Goal: Find specific page/section: Find specific page/section

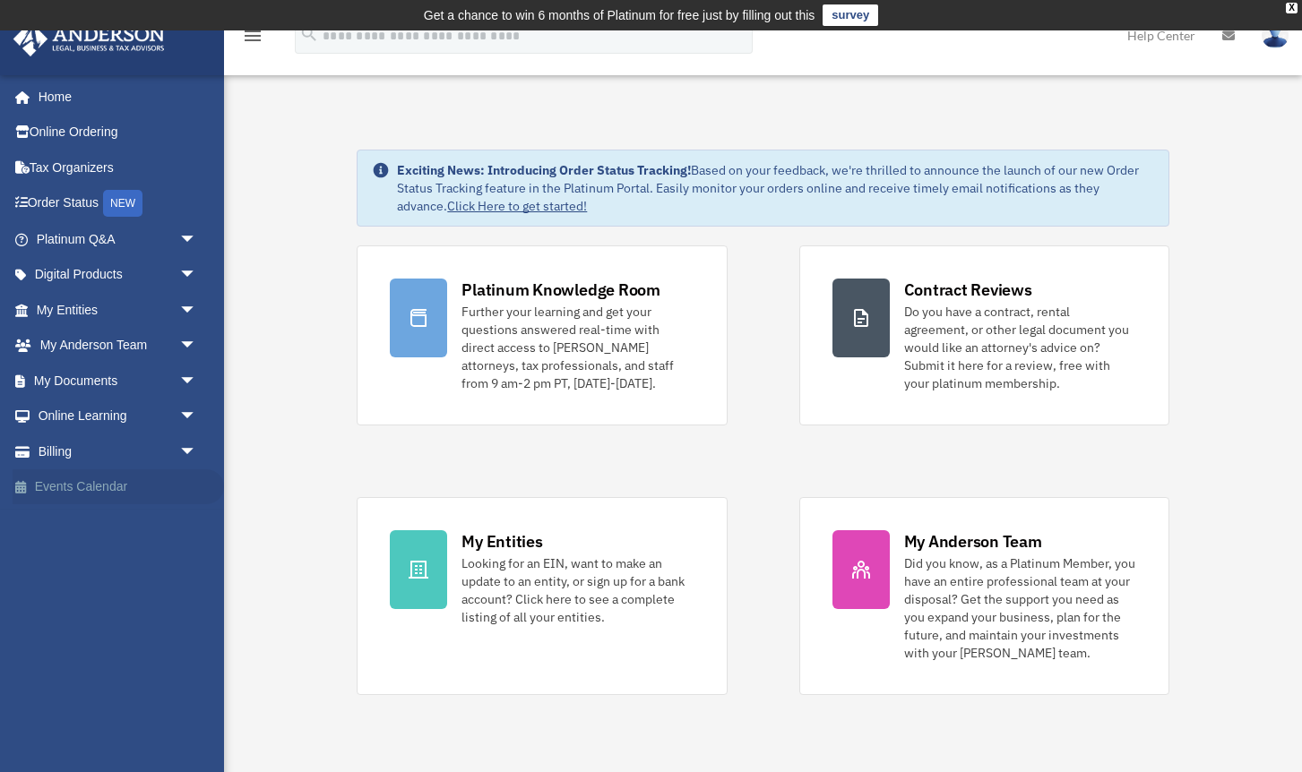
click at [120, 484] on link "Events Calendar" at bounding box center [118, 488] width 211 height 36
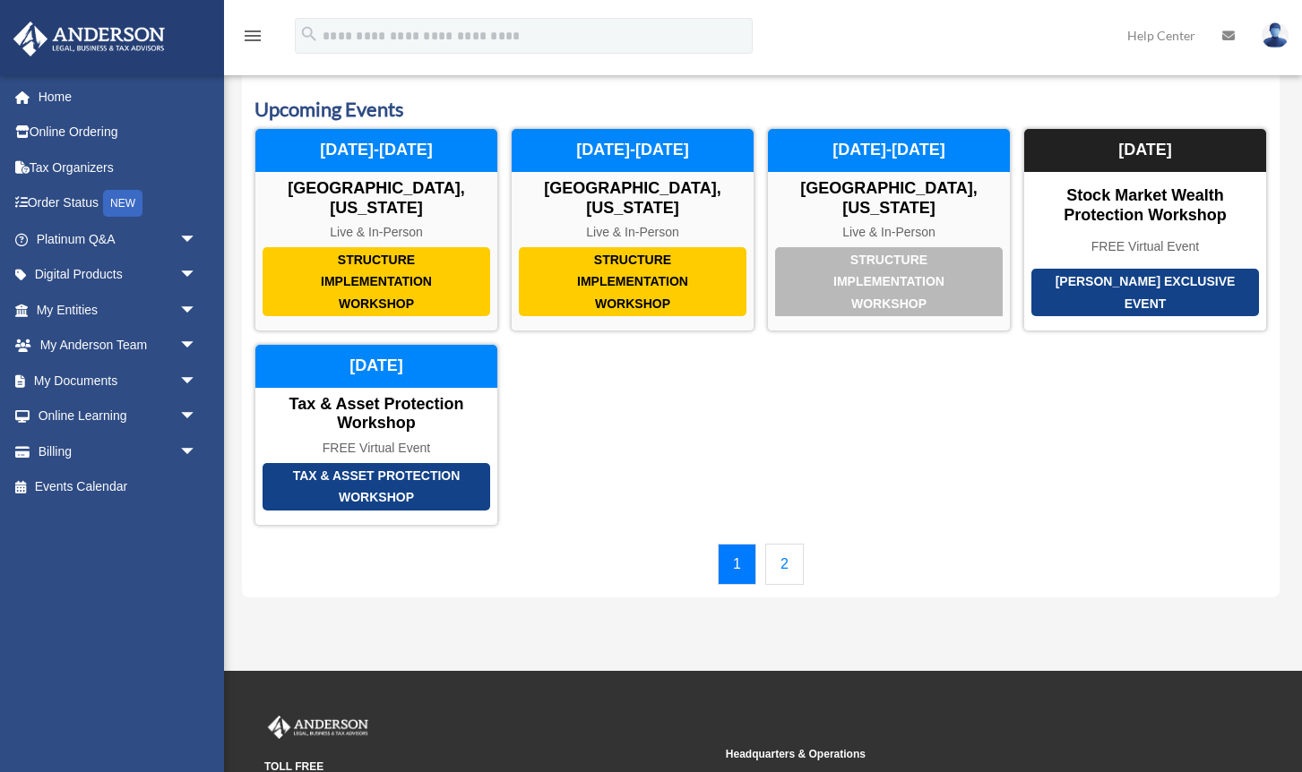
scroll to position [74, 0]
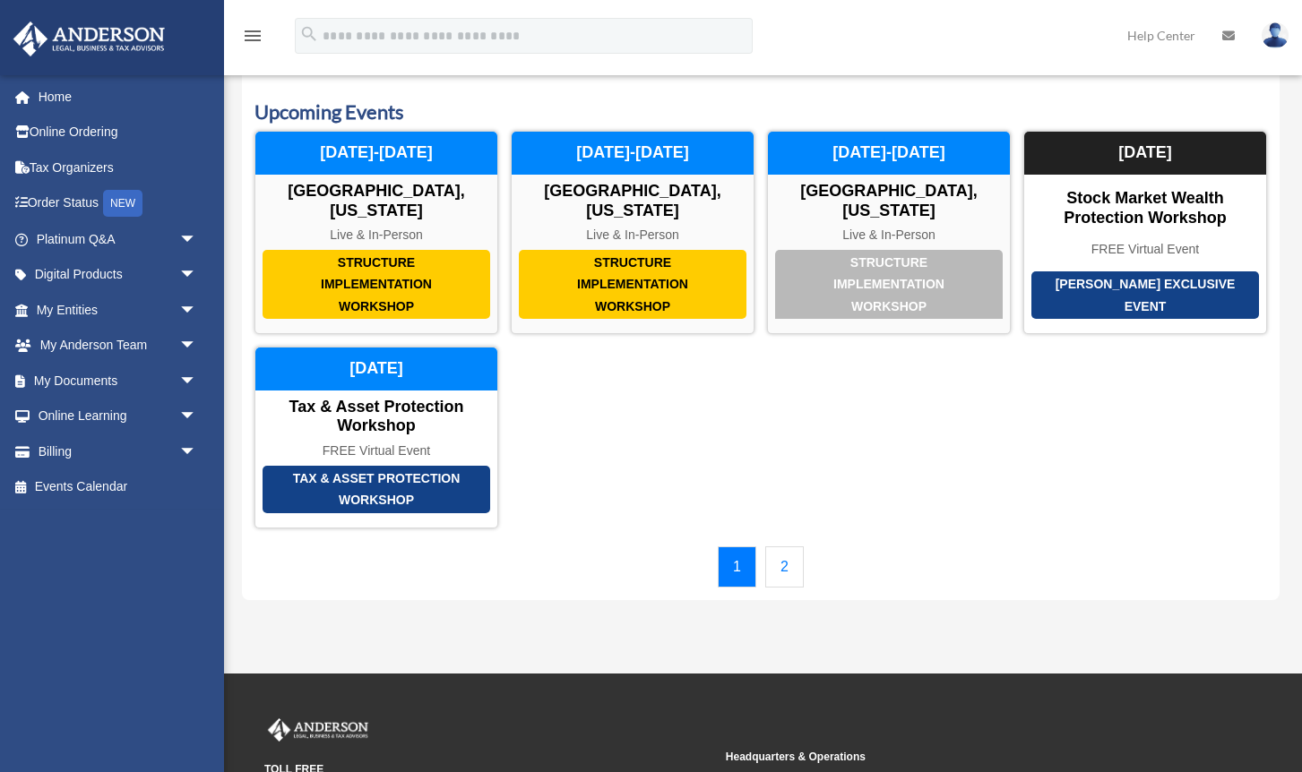
click at [1227, 38] on icon at bounding box center [1228, 36] width 13 height 13
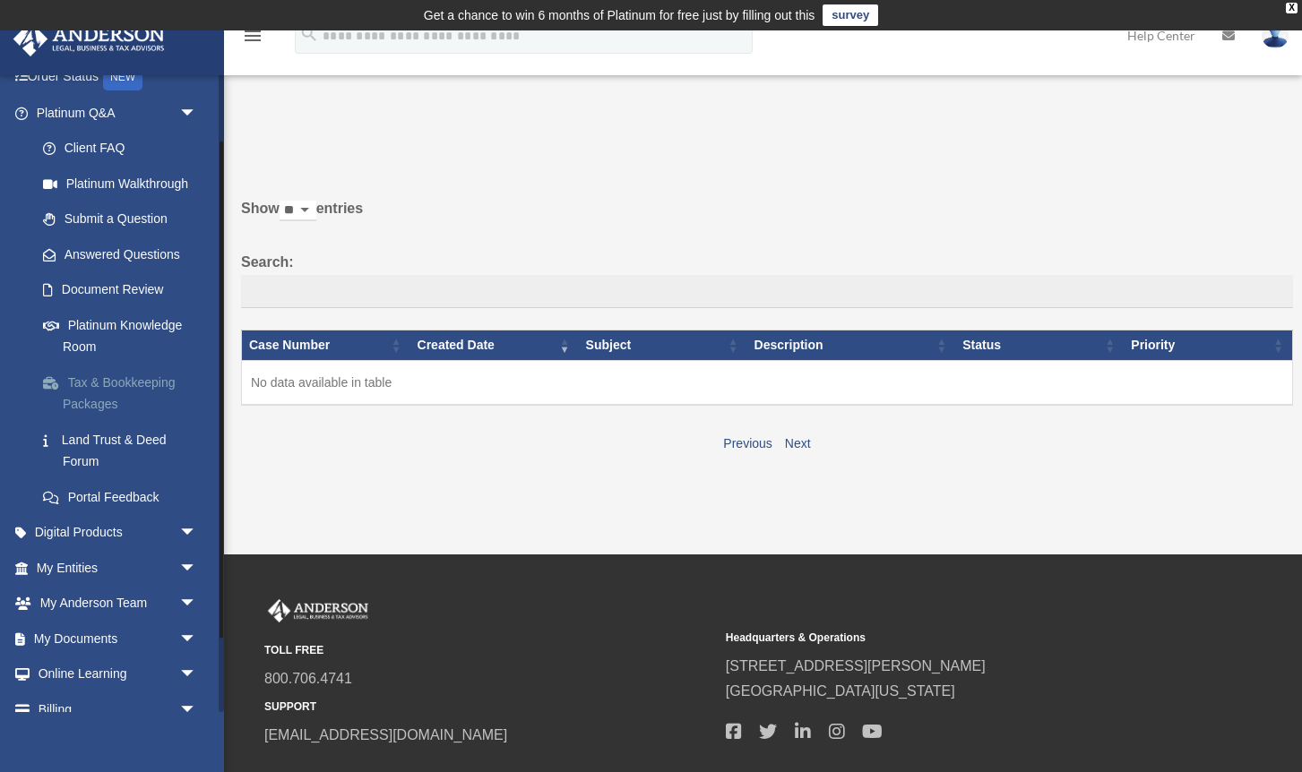
scroll to position [181, 0]
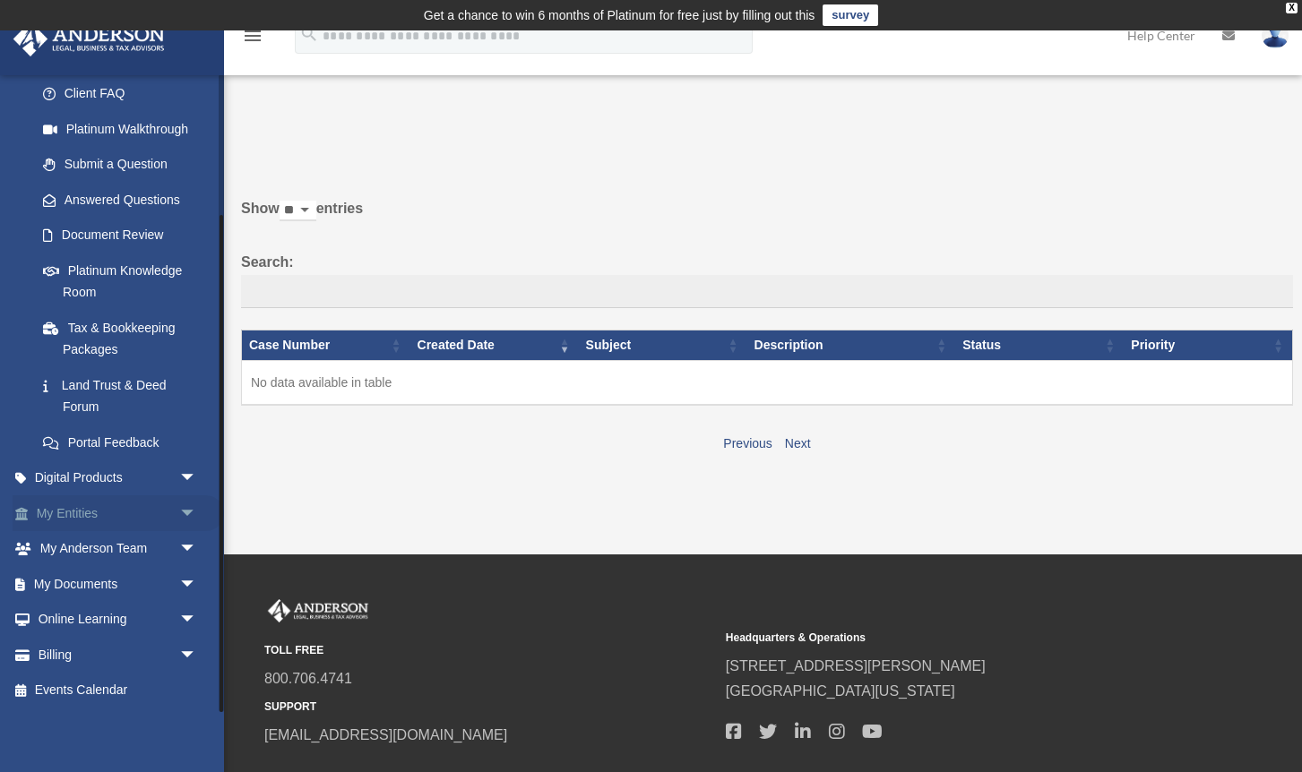
click at [112, 506] on link "My Entities arrow_drop_down" at bounding box center [118, 514] width 211 height 36
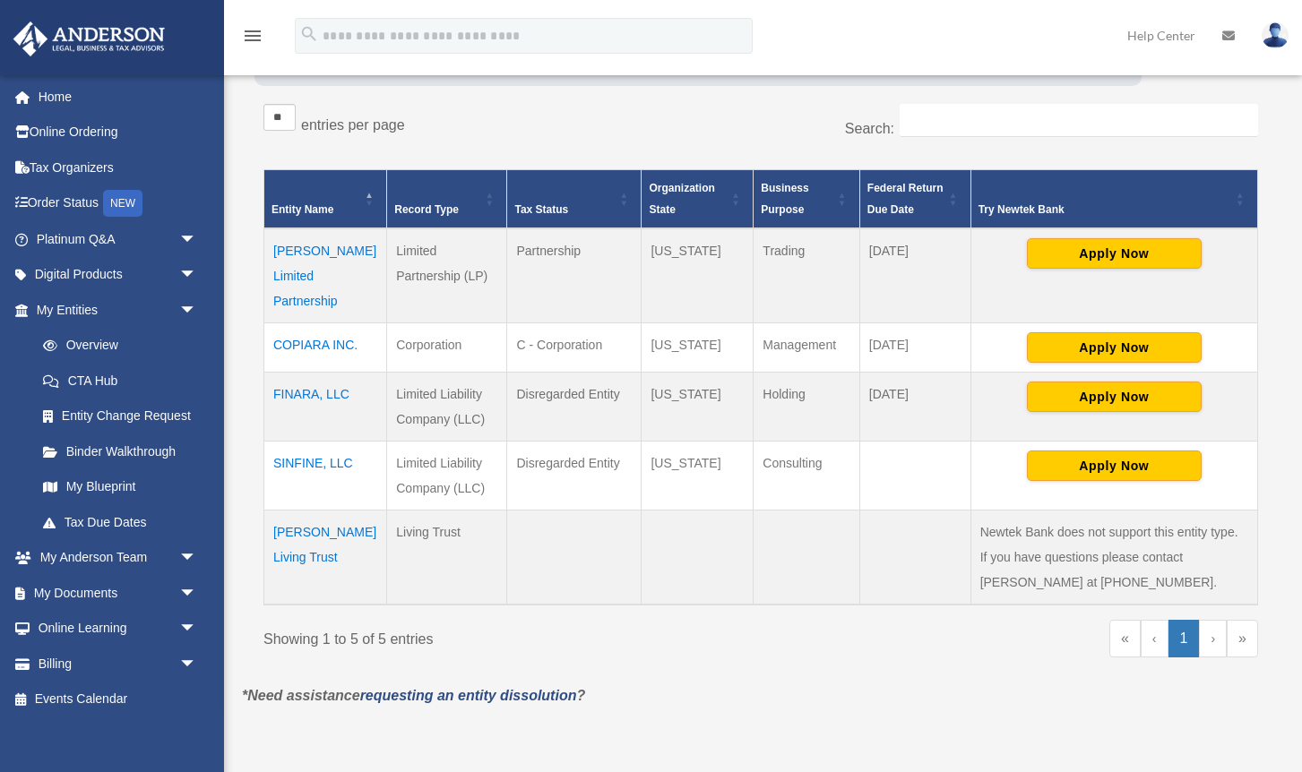
scroll to position [309, 0]
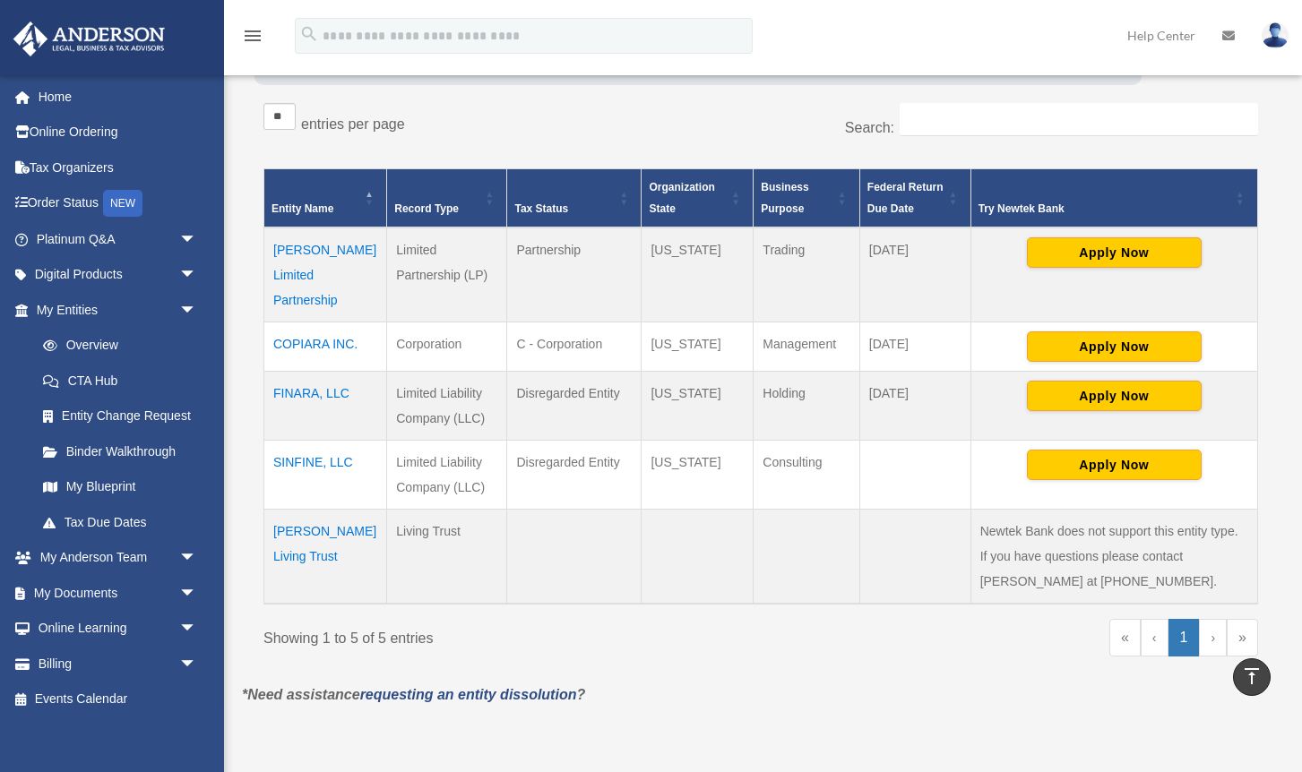
click at [316, 510] on td "[PERSON_NAME] Living Trust" at bounding box center [325, 557] width 123 height 95
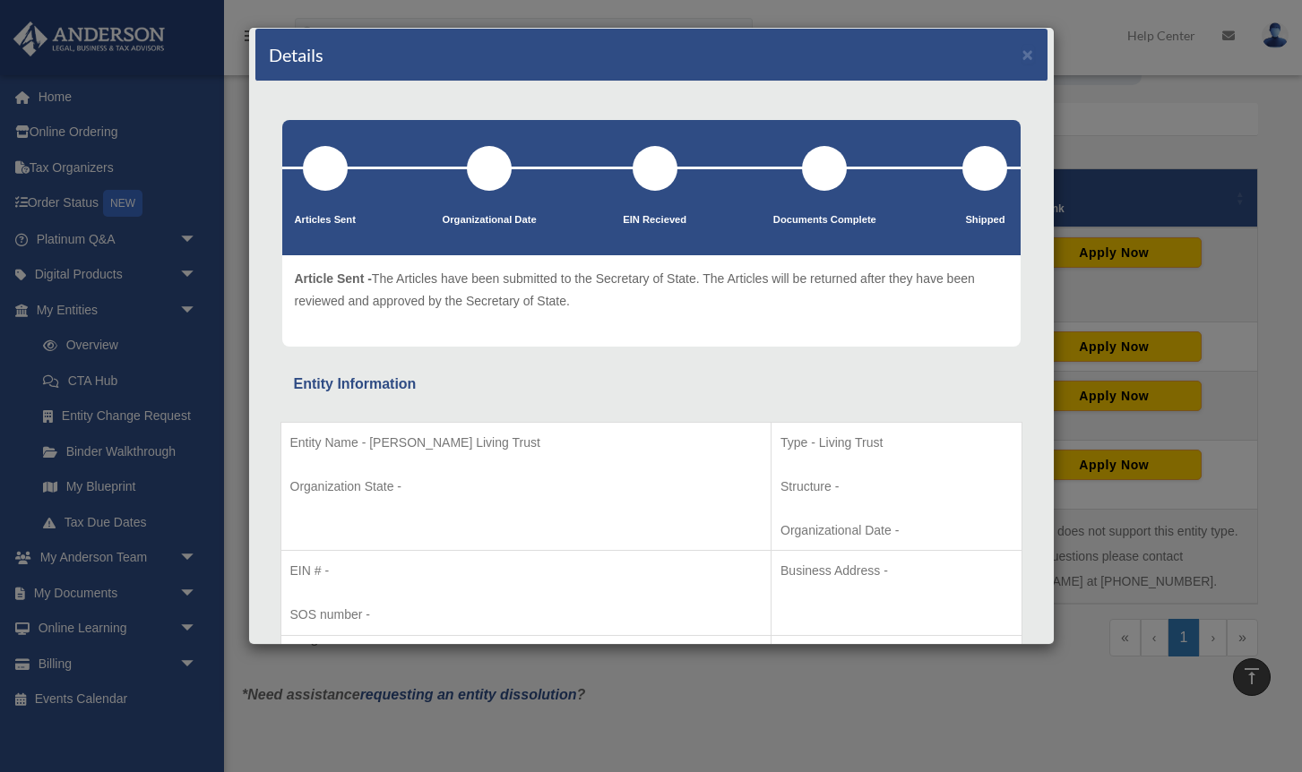
scroll to position [0, 0]
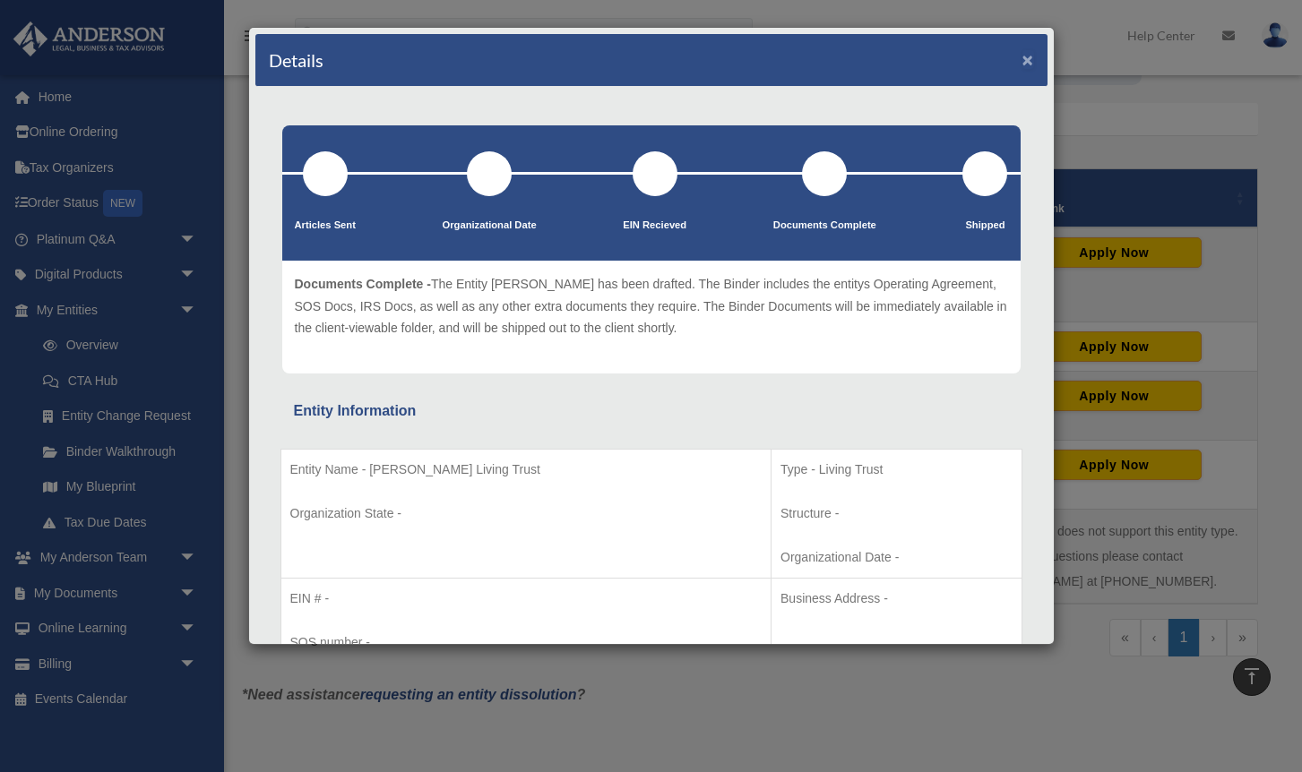
click at [1026, 58] on button "×" at bounding box center [1028, 59] width 12 height 19
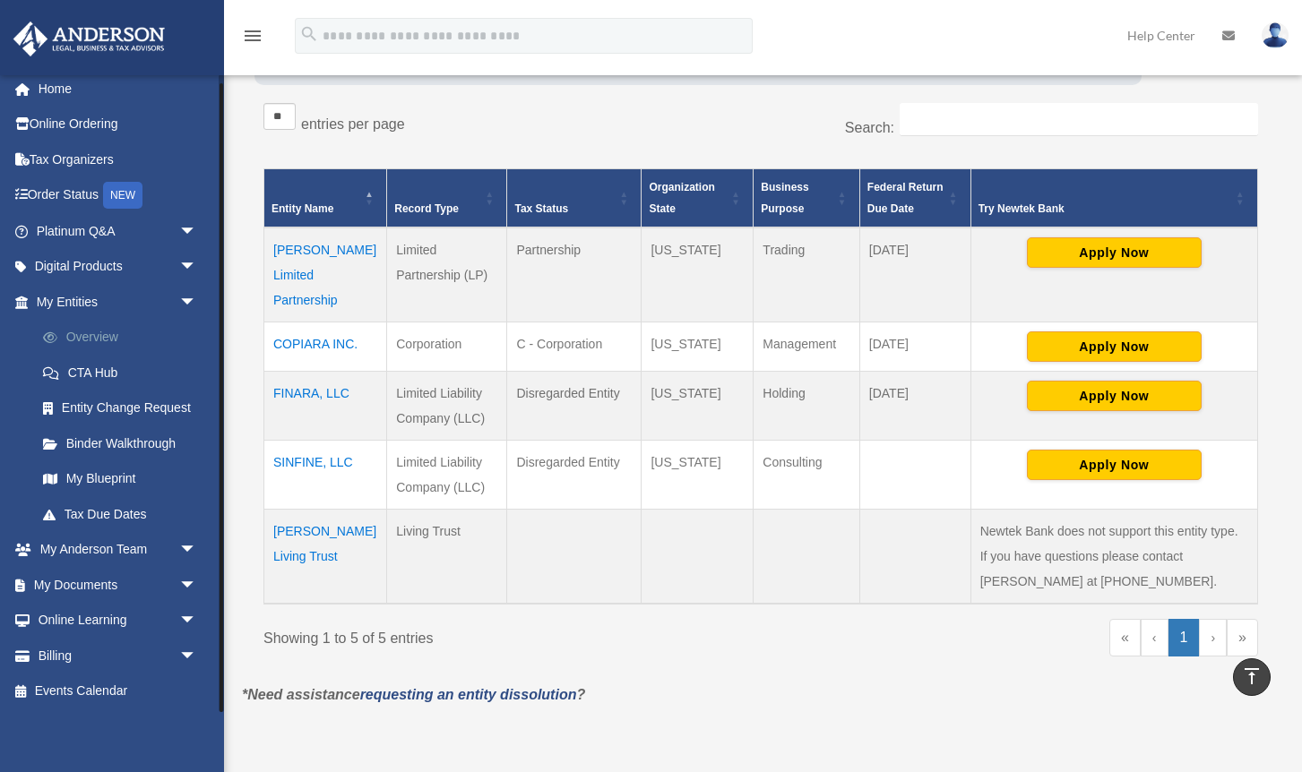
scroll to position [9, 0]
click at [185, 559] on span "arrow_drop_down" at bounding box center [197, 549] width 36 height 37
